Goal: Information Seeking & Learning: Find specific fact

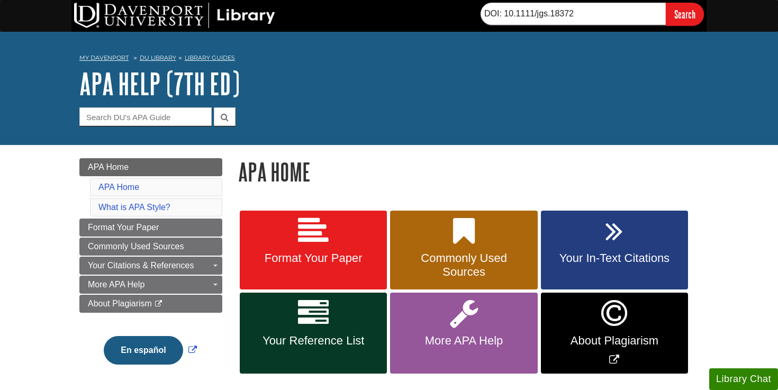
drag, startPoint x: 585, startPoint y: 12, endPoint x: 476, endPoint y: 17, distance: 109.7
click at [476, 17] on section "DOI: 10.1111/jgs.18372 Search" at bounding box center [588, 14] width 237 height 23
type input "DOI: 10.1007/s11096-025-01964-6"
click at [666, 3] on input "Search" at bounding box center [685, 14] width 38 height 23
click at [543, 19] on input "text" at bounding box center [573, 14] width 185 height 22
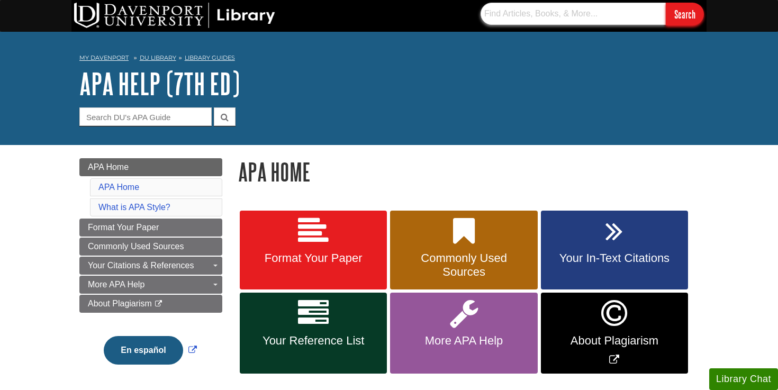
paste input "Many Older Adults Take Multiple Medications; Updated AGS Beers Criteria® Will H…"
type input "Many Older Adults Take Multiple Medications; Updated AGS Beers Criteria® Will H…"
click at [666, 3] on input "Search" at bounding box center [685, 14] width 38 height 23
